Goal: Check status: Check status

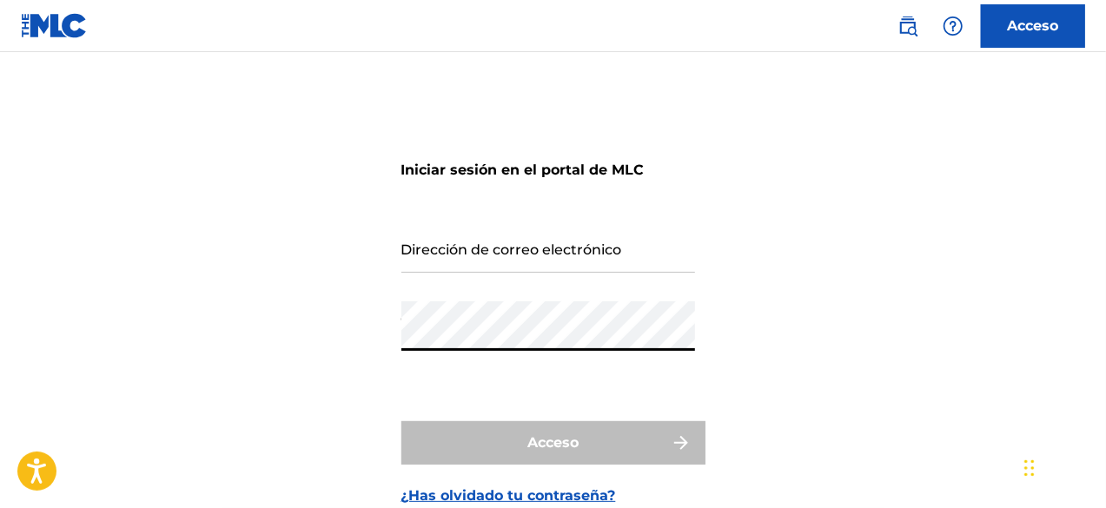
type input "[EMAIL_ADDRESS][DOMAIN_NAME]"
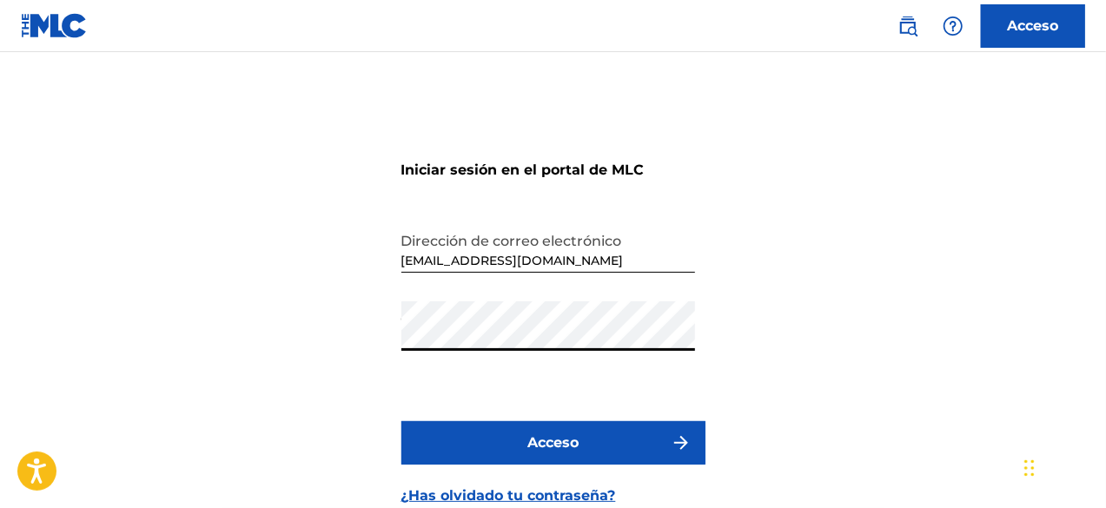
click at [560, 440] on font "Acceso" at bounding box center [552, 442] width 51 height 17
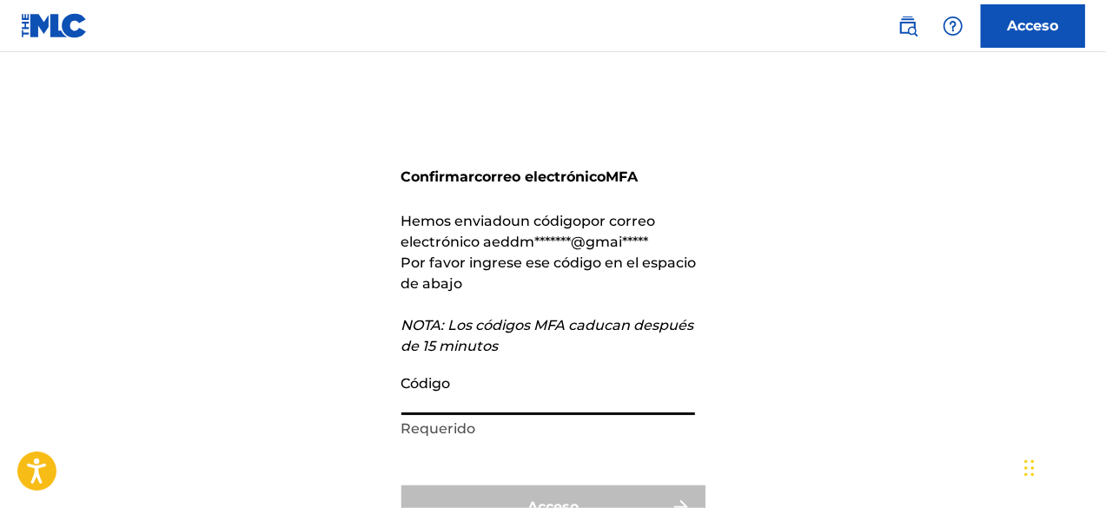
paste input "801911"
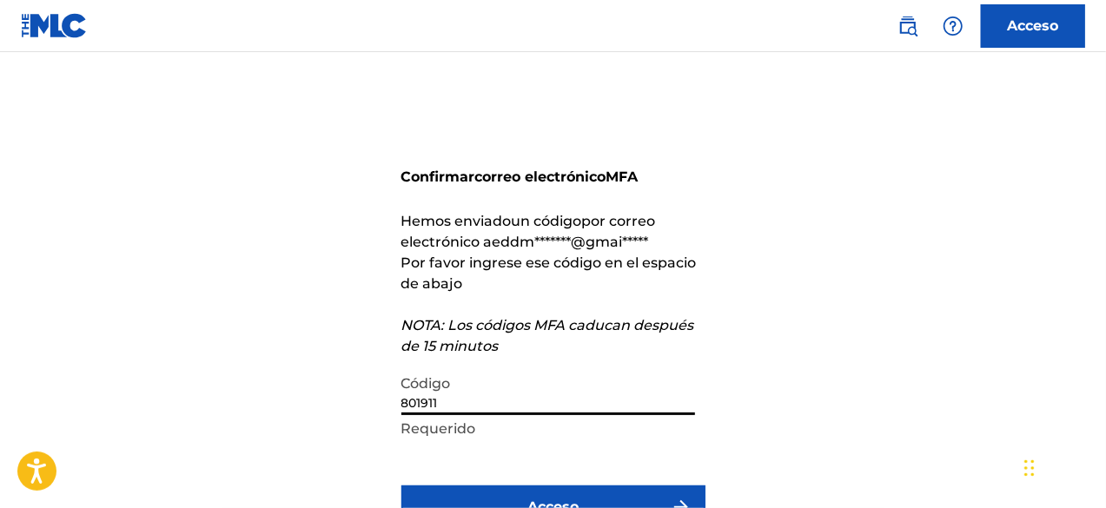
type input "801911"
click at [516, 499] on button "Acceso" at bounding box center [553, 506] width 304 height 43
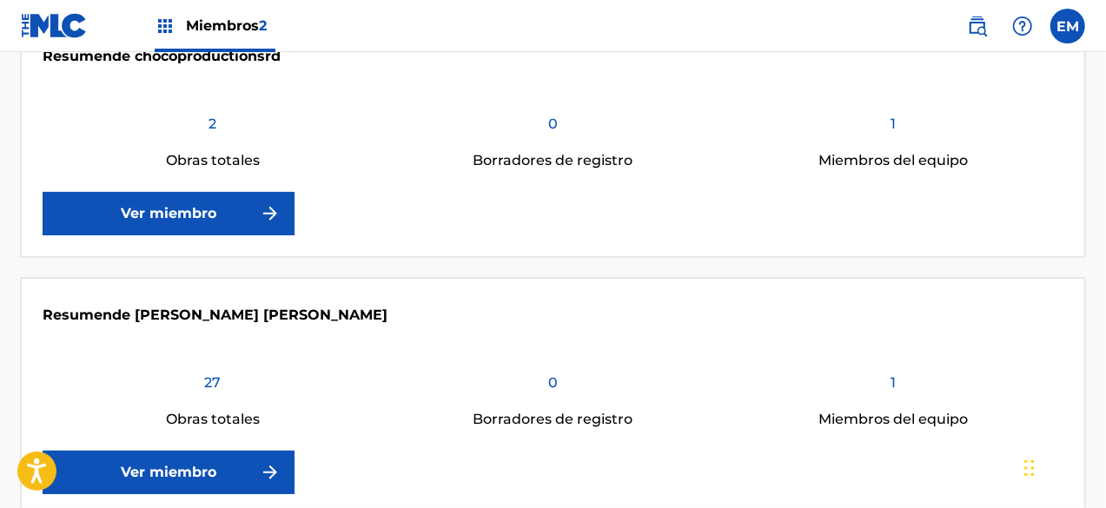
scroll to position [545, 0]
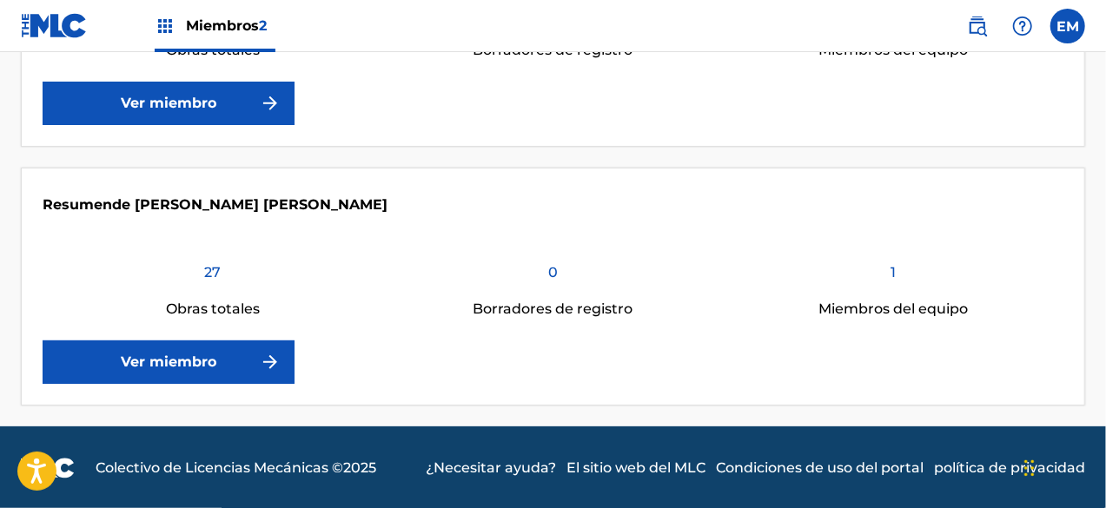
click at [210, 367] on font "Ver miembro" at bounding box center [169, 361] width 96 height 17
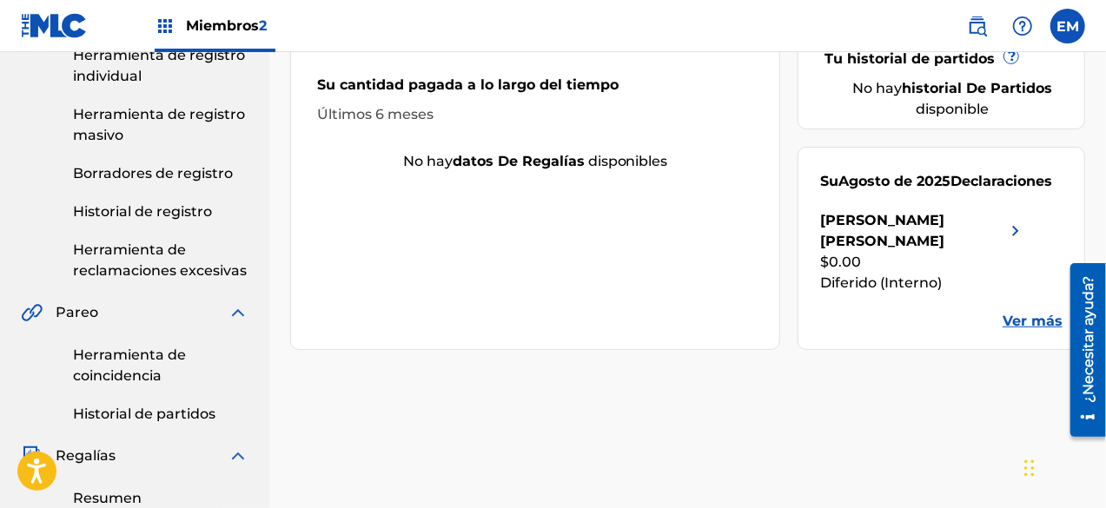
click at [1020, 313] on font "Ver más" at bounding box center [1032, 321] width 60 height 17
